Goal: Information Seeking & Learning: Find specific fact

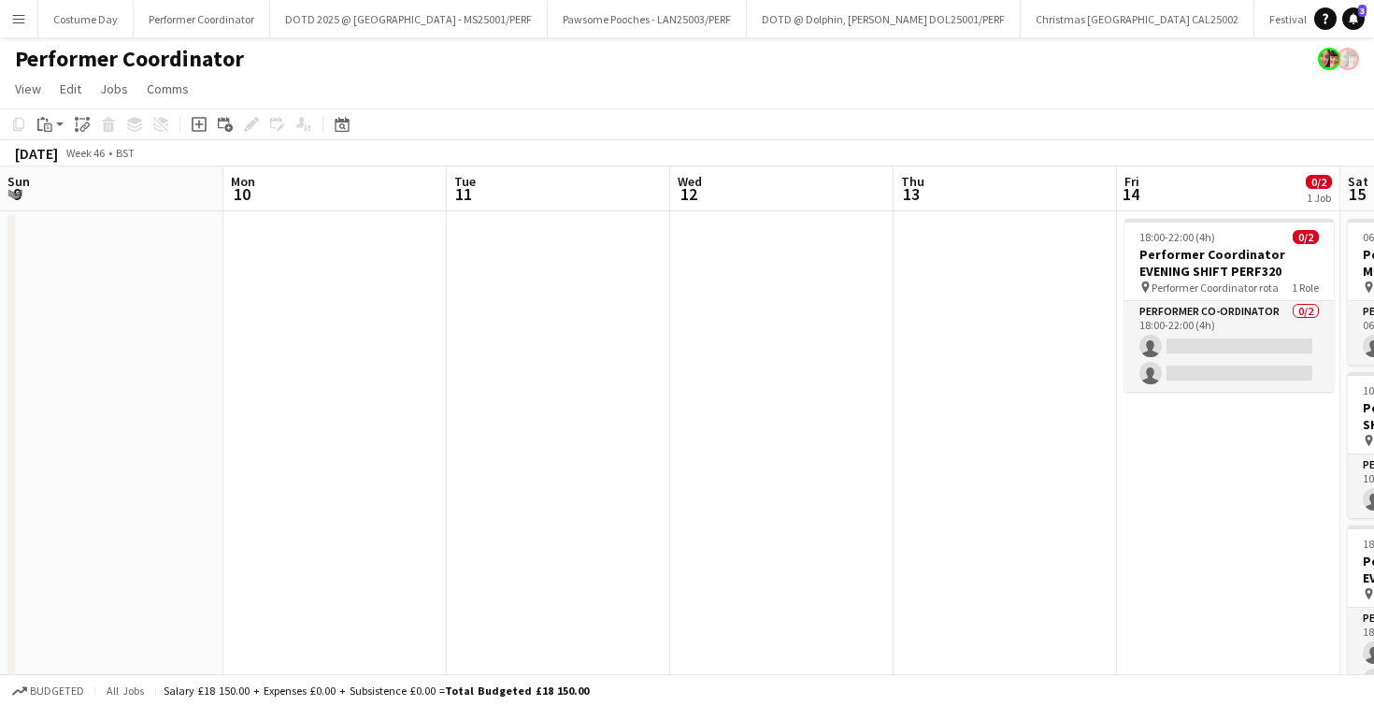
scroll to position [0, 643]
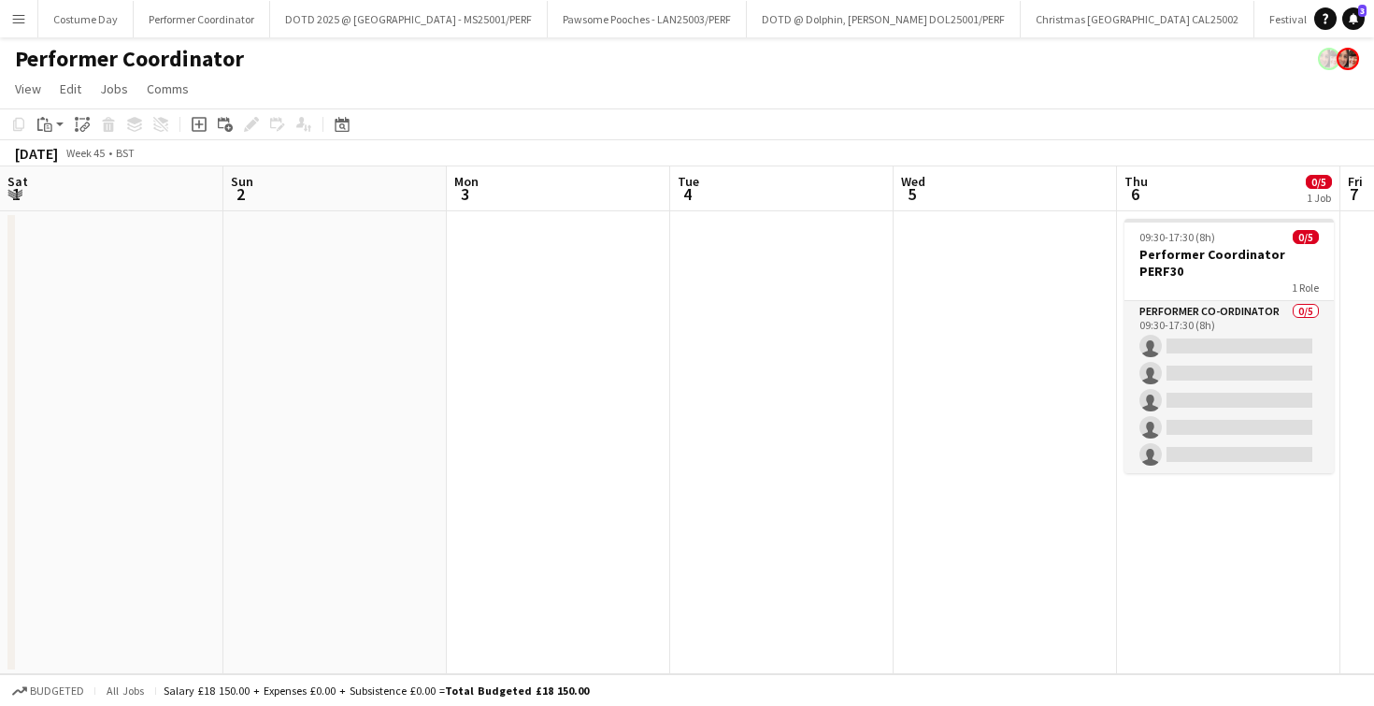
scroll to position [0, 605]
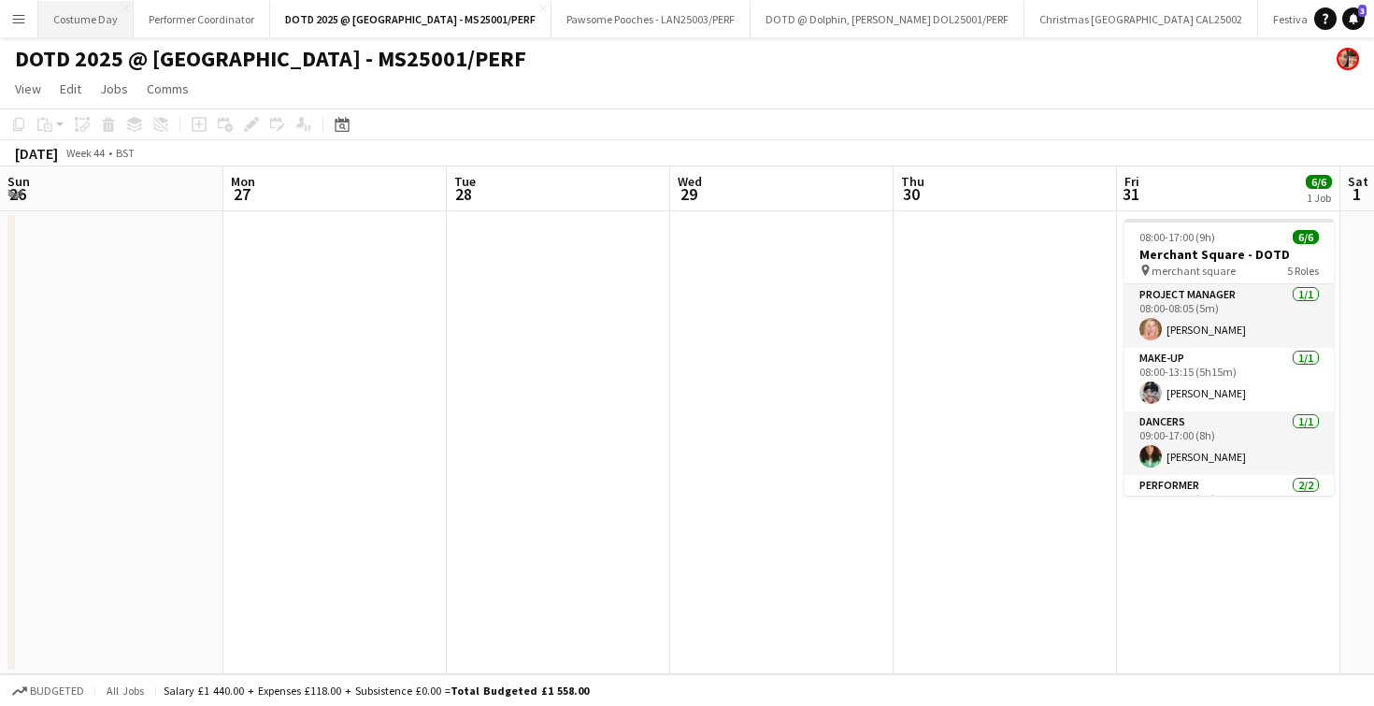
scroll to position [0, 753]
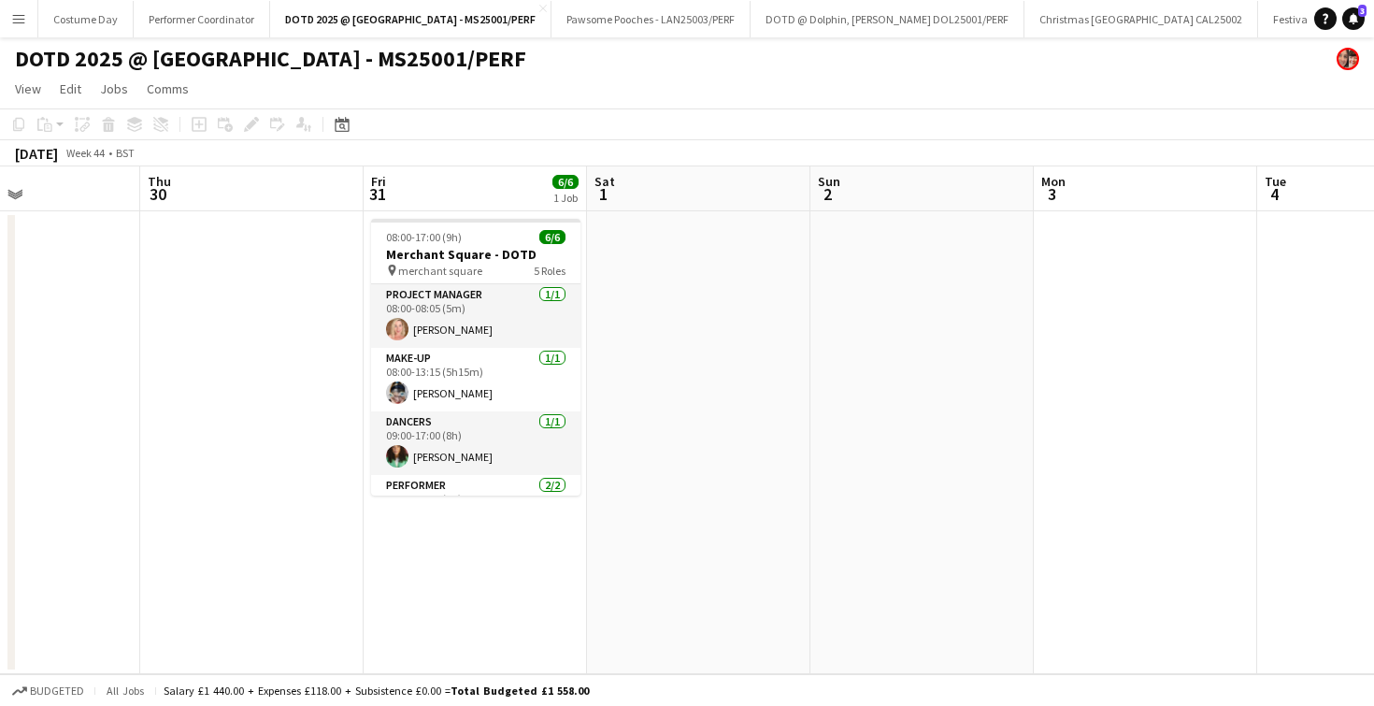
click at [11, 12] on app-icon "Menu" at bounding box center [18, 18] width 15 height 15
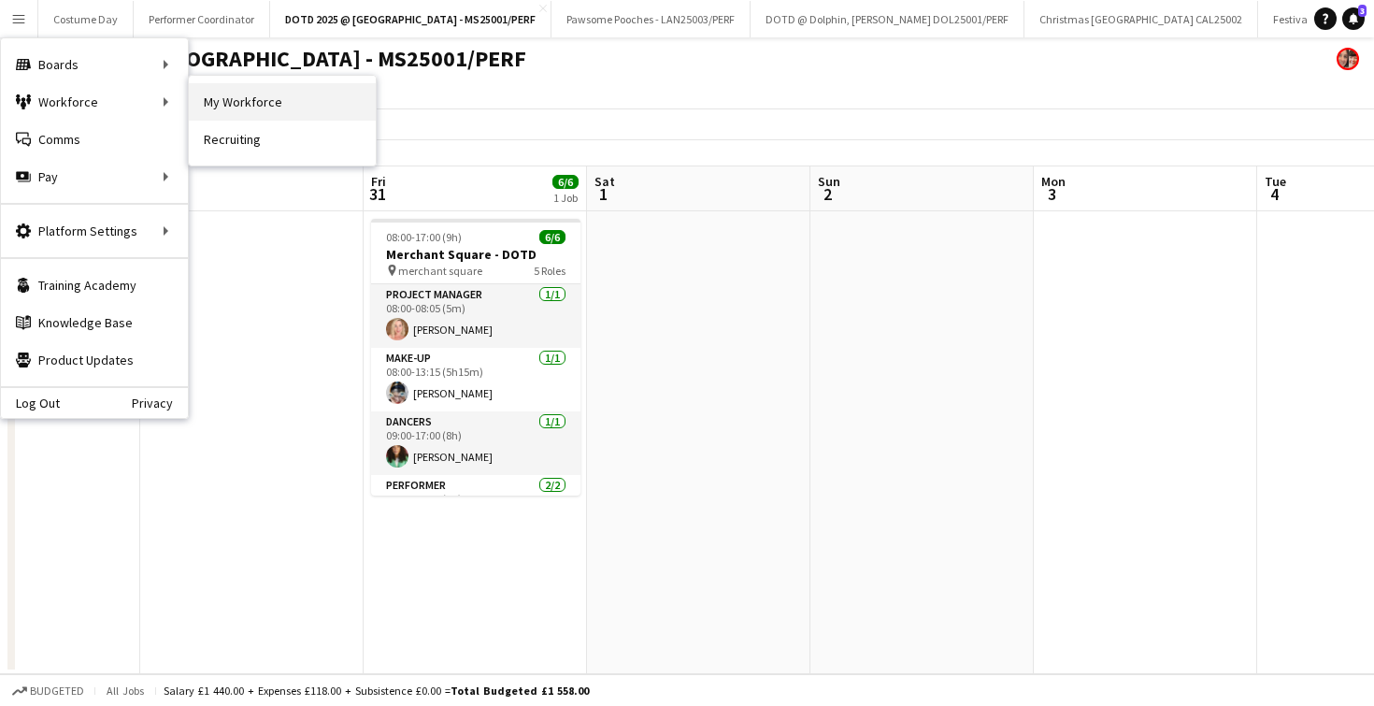
click at [246, 97] on link "My Workforce" at bounding box center [282, 101] width 187 height 37
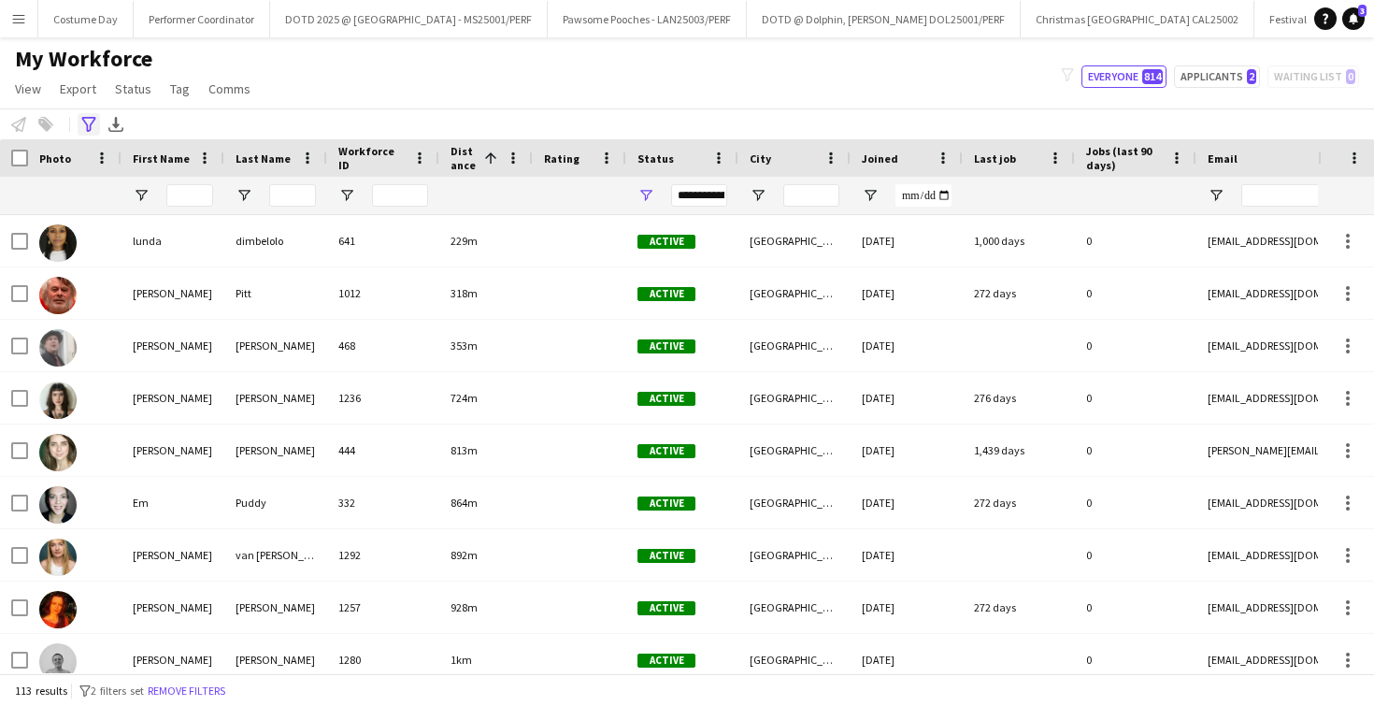
click at [94, 123] on icon "Advanced filters" at bounding box center [88, 124] width 15 height 15
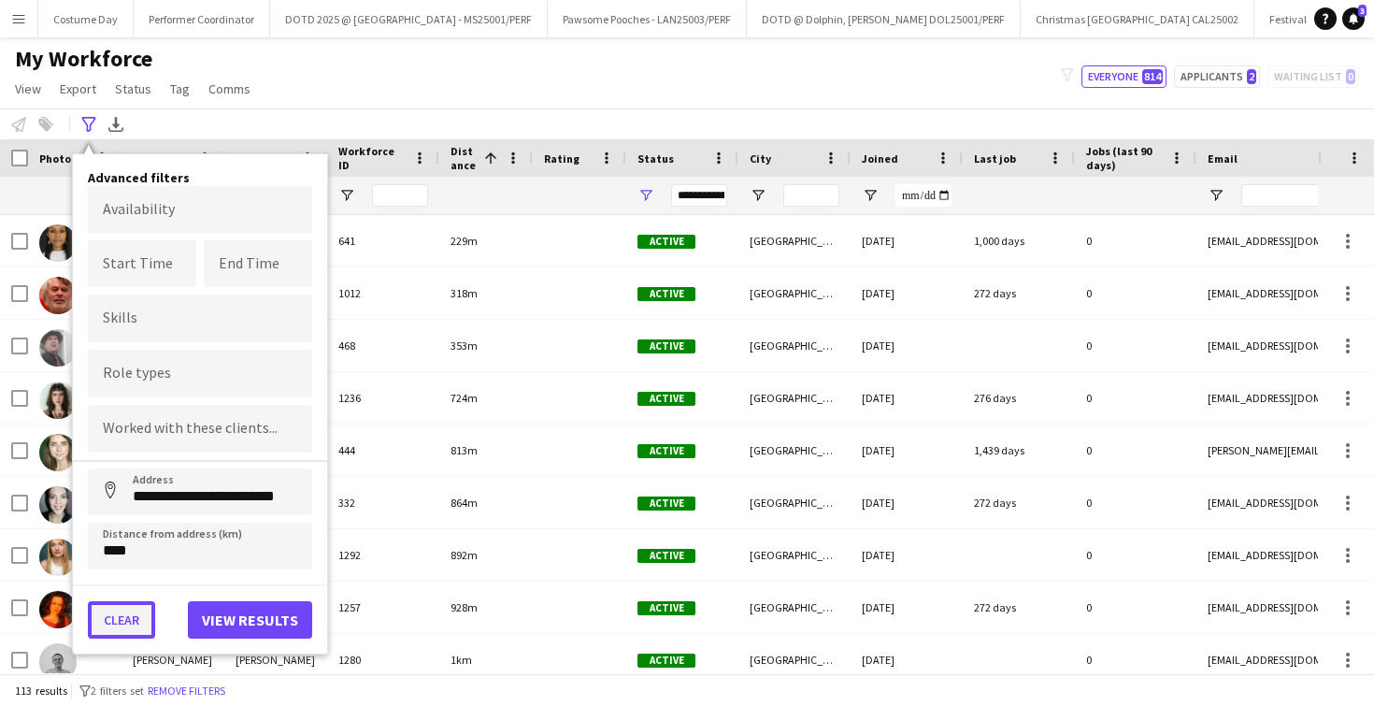
click at [121, 632] on button "Clear" at bounding box center [121, 619] width 67 height 37
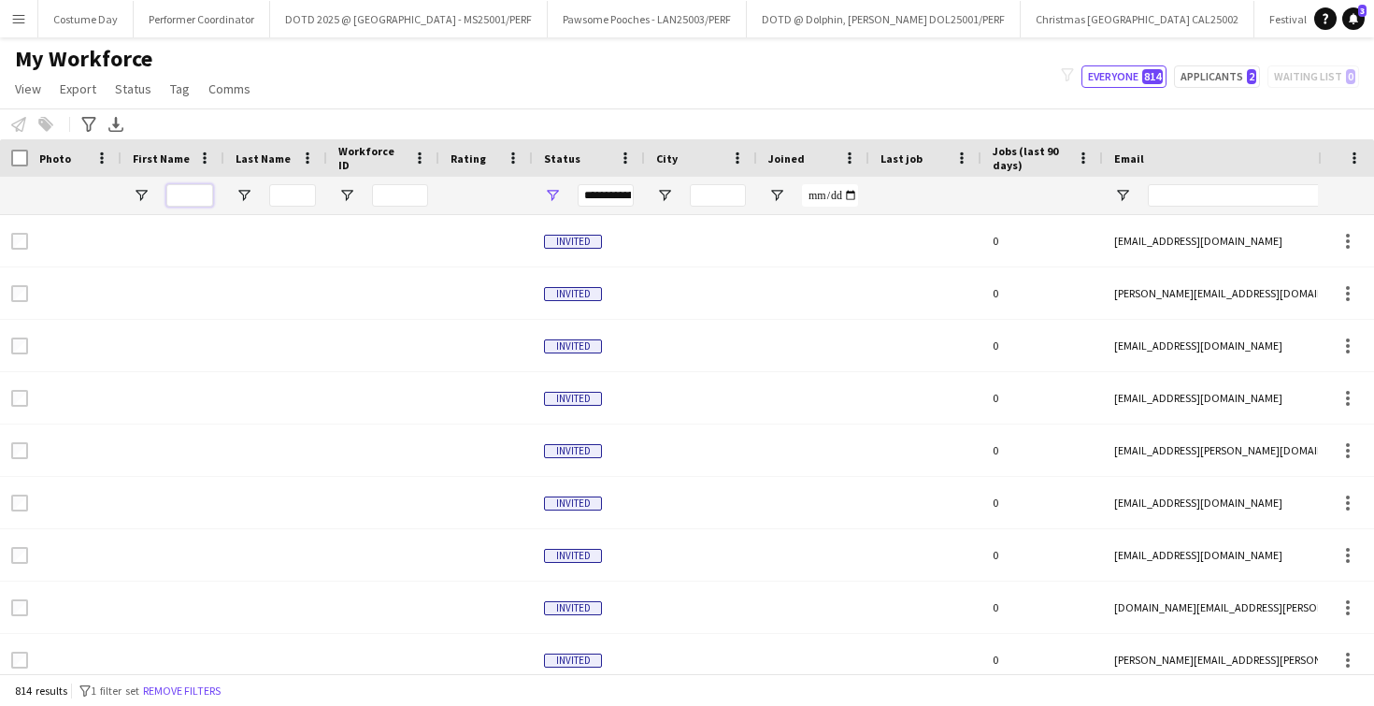
click at [189, 200] on input "First Name Filter Input" at bounding box center [189, 195] width 47 height 22
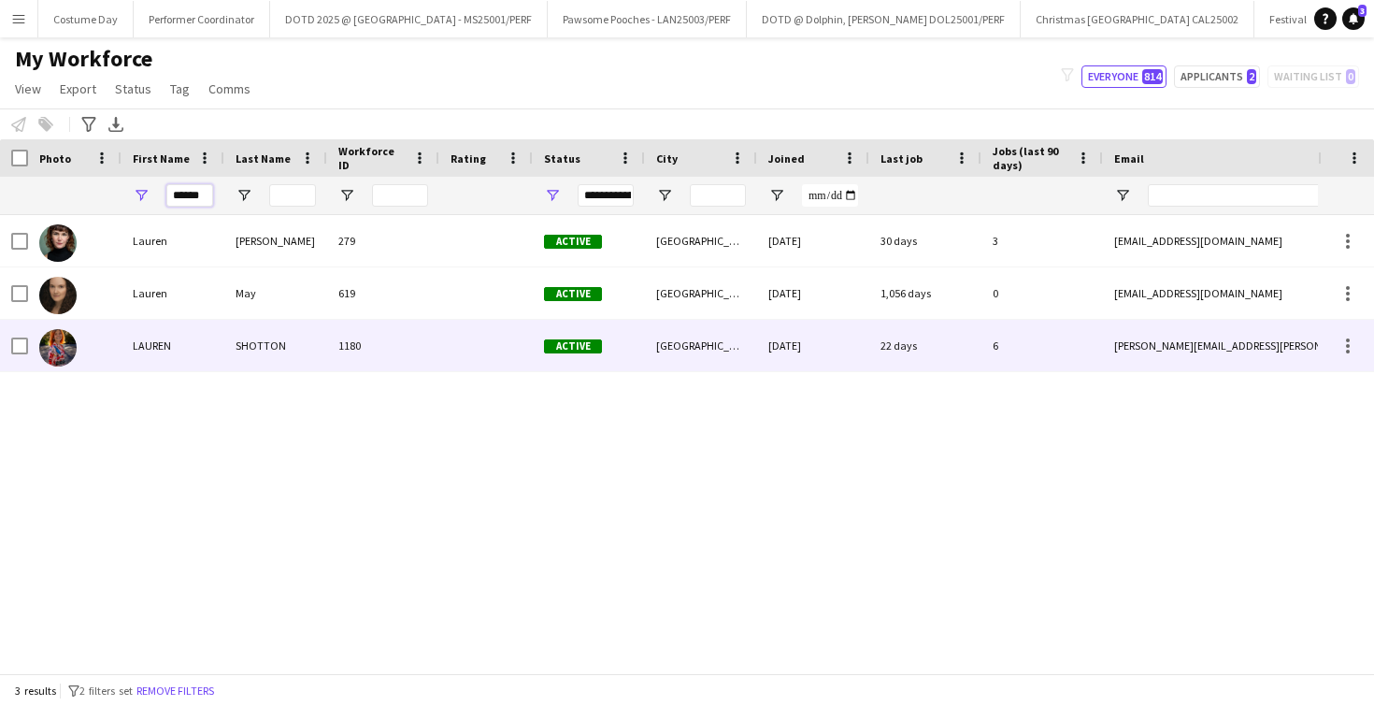
type input "******"
click at [278, 337] on div "SHOTTON" at bounding box center [275, 345] width 103 height 51
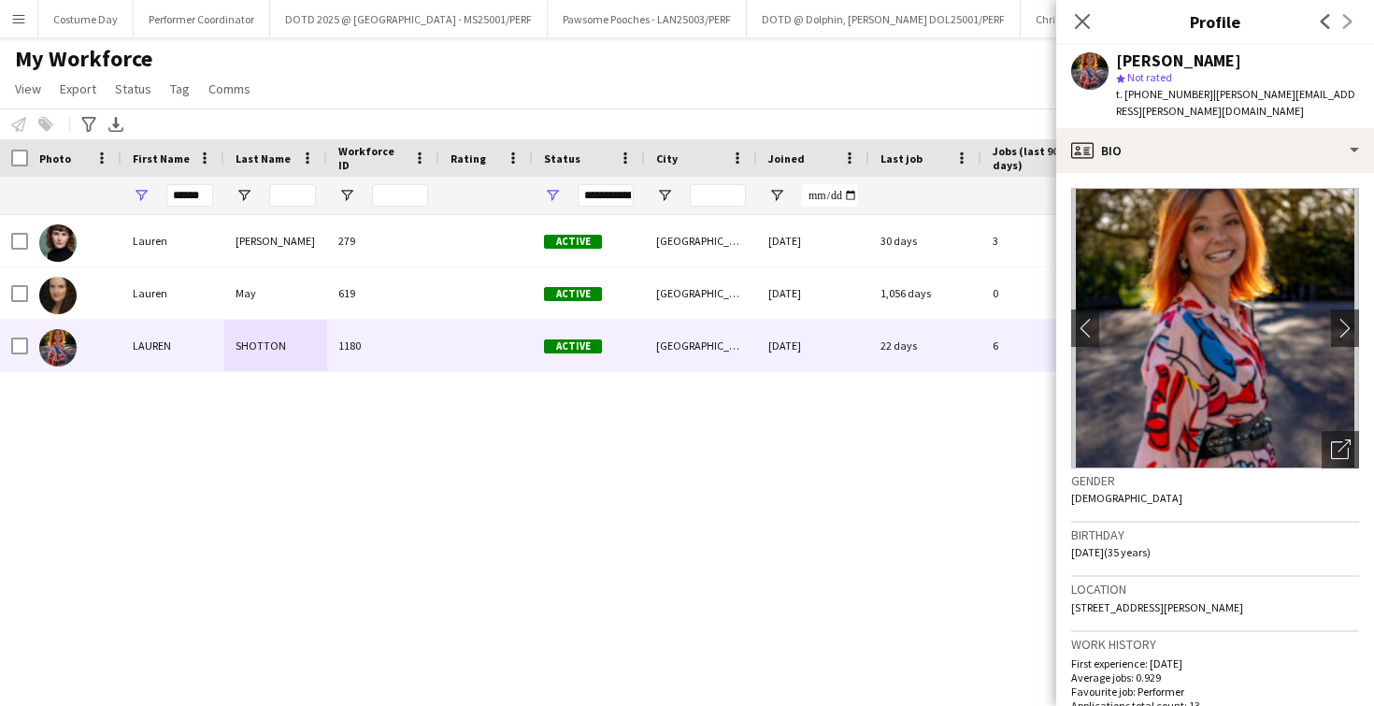
drag, startPoint x: 1300, startPoint y: 590, endPoint x: 1070, endPoint y: 589, distance: 229.9
click at [1070, 589] on app-crew-profile-bio "chevron-left chevron-right Open photos pop-in Gender [DEMOGRAPHIC_DATA] Birthda…" at bounding box center [1215, 439] width 318 height 533
copy span "[STREET_ADDRESS][PERSON_NAME]"
click at [1073, 21] on app-icon "Close pop-in" at bounding box center [1082, 21] width 27 height 27
